Goal: Check status: Check status

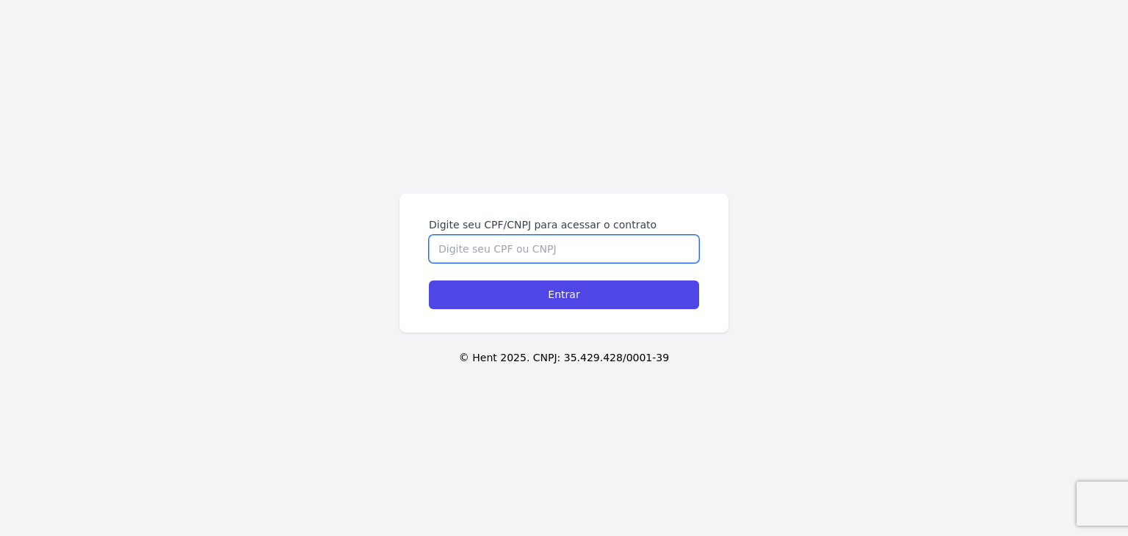
click at [645, 258] on input "Digite seu CPF/CNPJ para acessar o contrato" at bounding box center [564, 249] width 270 height 28
click at [648, 250] on input "Digite seu CPF/CNPJ para acessar o contrato" at bounding box center [564, 249] width 270 height 28
paste input "397.488.528-57"
type input "397.488.528-57"
click at [429, 280] on input "Entrar" at bounding box center [564, 294] width 270 height 29
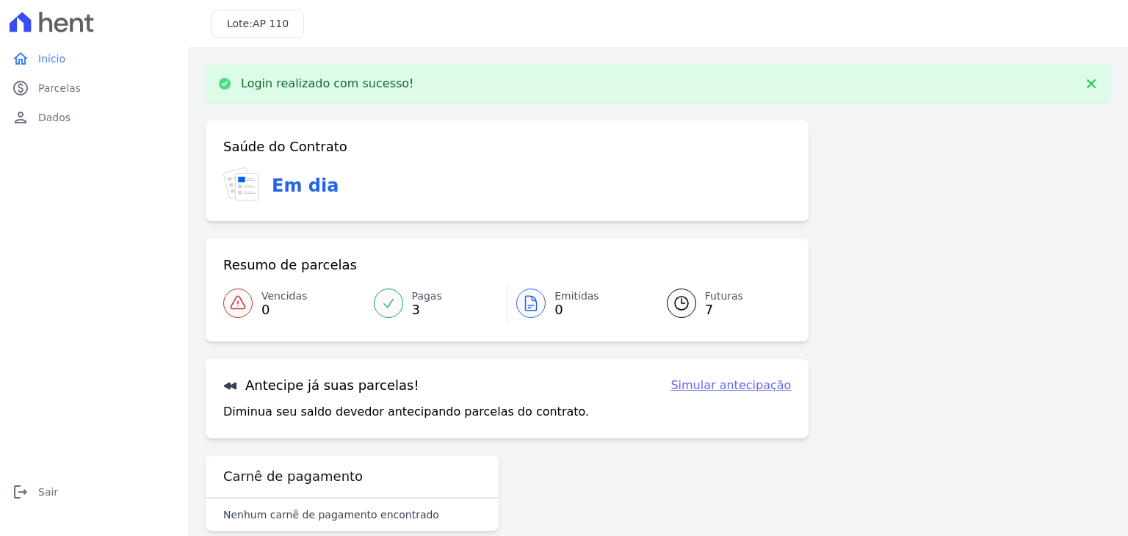
click at [561, 310] on span "0" at bounding box center [576, 310] width 45 height 12
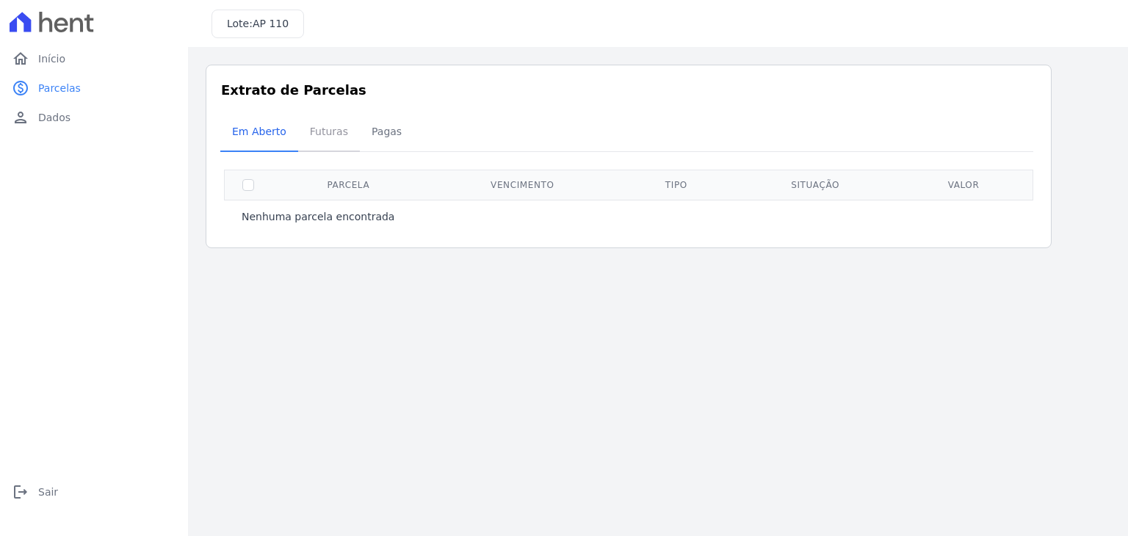
click at [322, 135] on span "Futuras" at bounding box center [329, 131] width 56 height 29
click at [365, 135] on span "Pagas" at bounding box center [387, 131] width 48 height 29
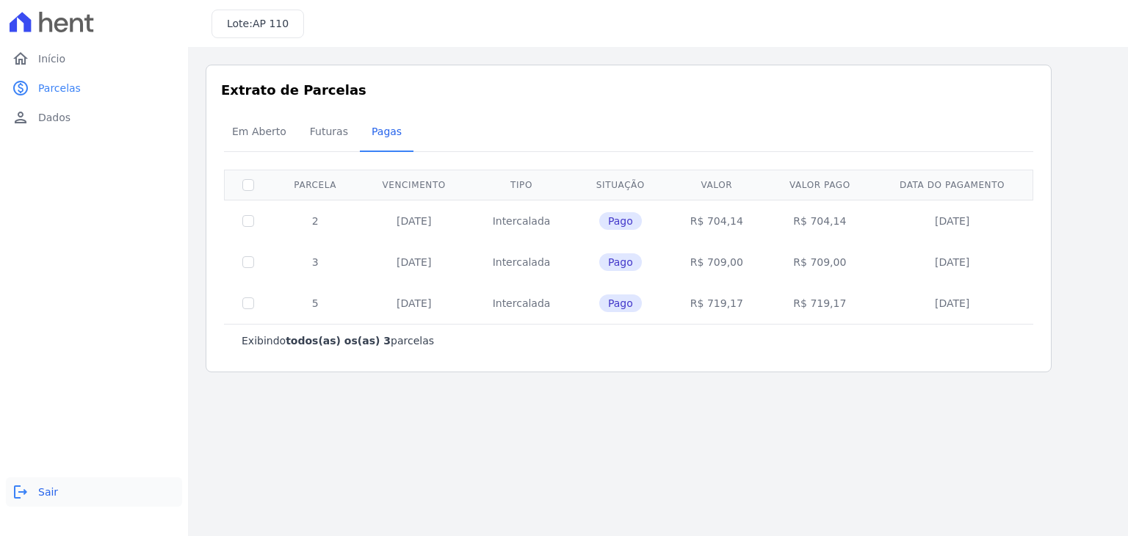
click at [50, 494] on span "Sair" at bounding box center [48, 492] width 20 height 15
